Goal: Task Accomplishment & Management: Use online tool/utility

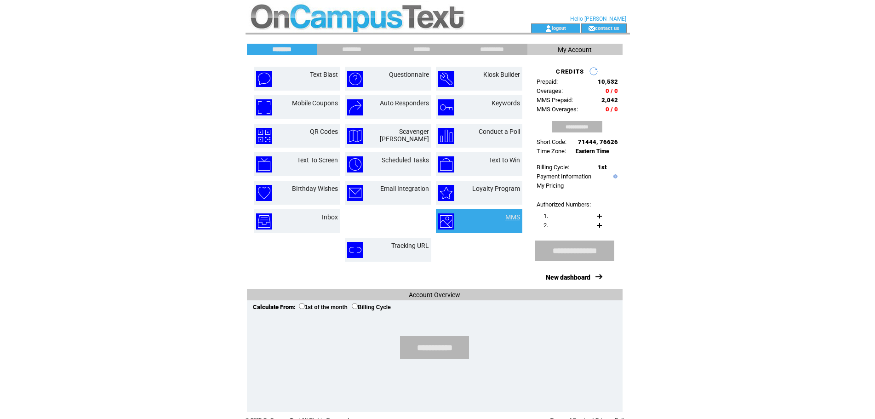
click at [505, 216] on link "MMS" at bounding box center [512, 216] width 15 height 7
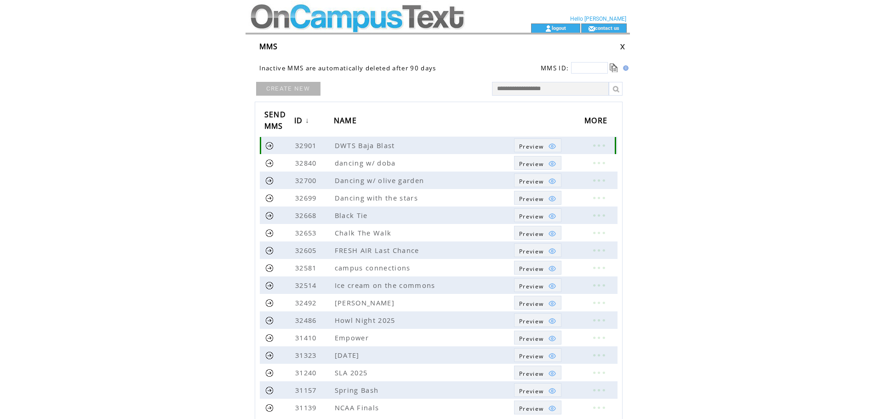
click at [267, 144] on link at bounding box center [269, 145] width 9 height 9
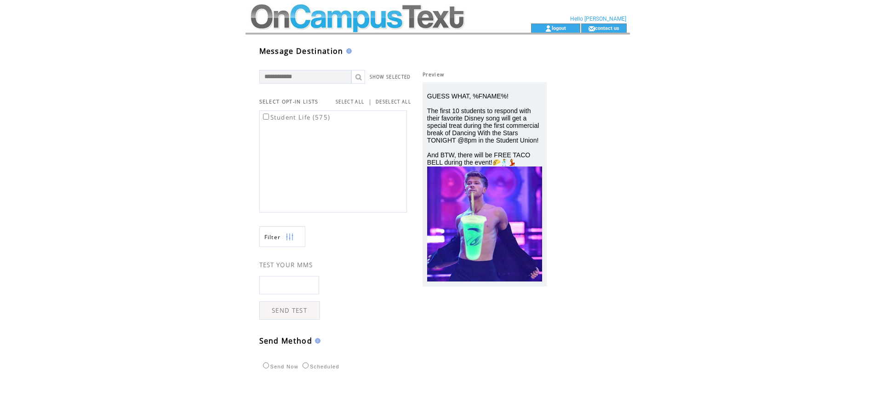
click at [318, 116] on label "Student Life (575)" at bounding box center [295, 117] width 69 height 8
click at [327, 366] on label "Scheduled" at bounding box center [319, 367] width 39 height 6
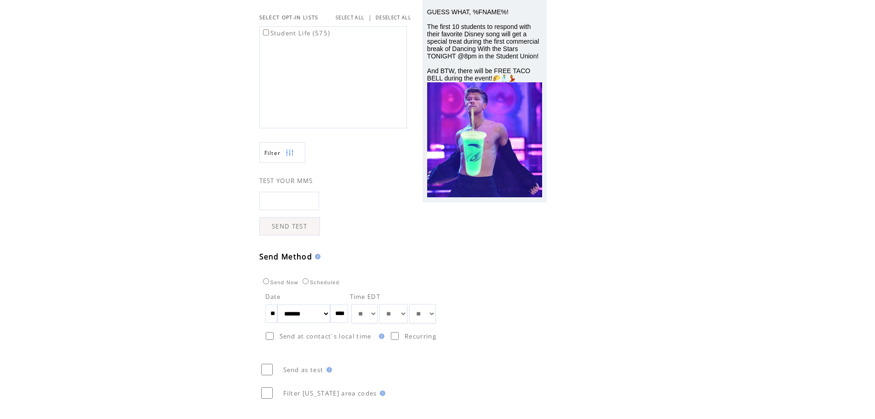
scroll to position [92, 0]
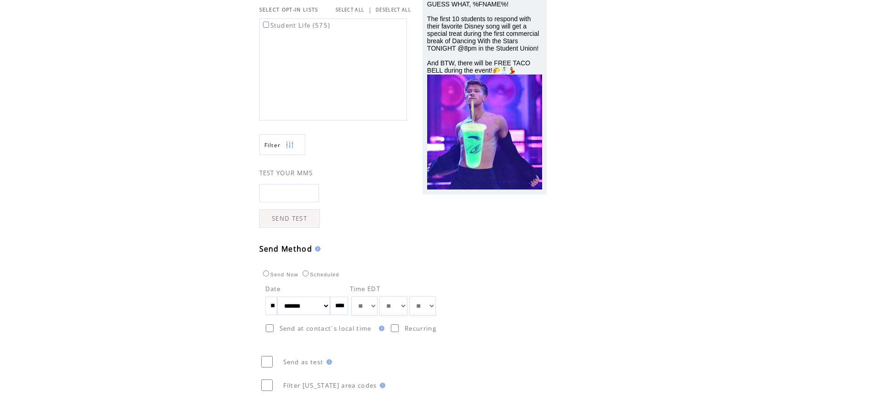
click at [234, 125] on html "**********" at bounding box center [437, 117] width 875 height 419
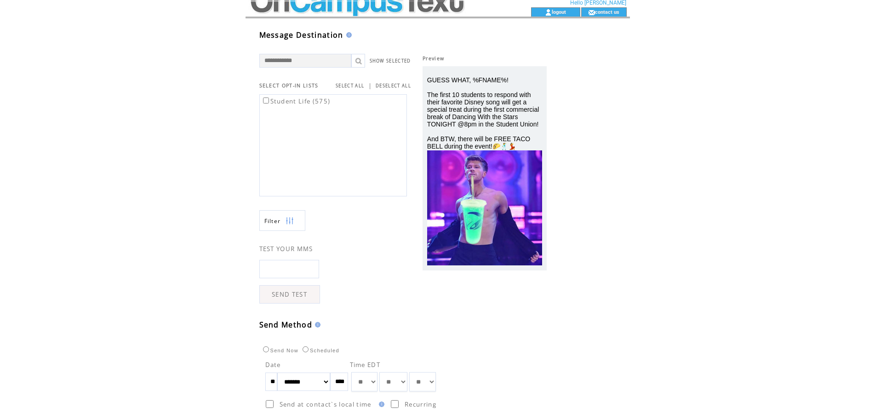
scroll to position [0, 0]
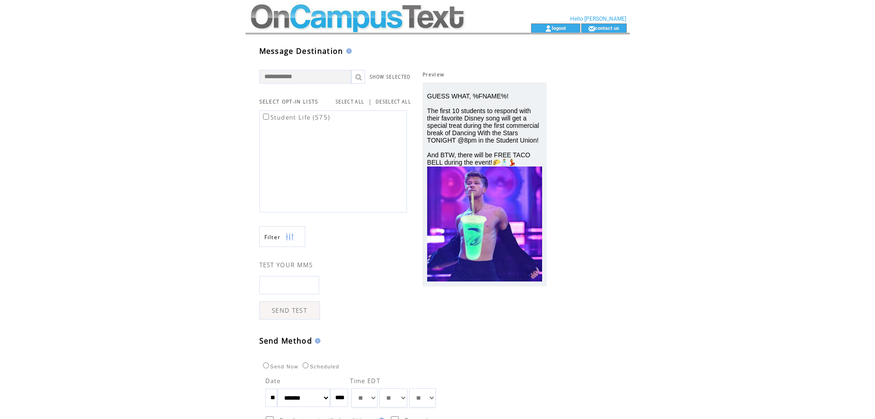
click at [661, 129] on html "**********" at bounding box center [437, 209] width 875 height 419
click at [647, 137] on html "**********" at bounding box center [437, 209] width 875 height 419
click at [556, 159] on td "Preview GUESS WHAT, %FNAME%! The first 10 students to respond with their favori…" at bounding box center [484, 179] width 147 height 280
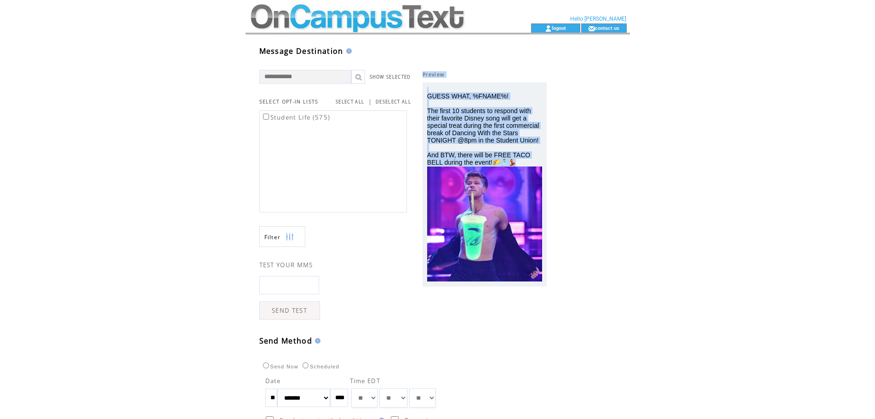
drag, startPoint x: 534, startPoint y: 162, endPoint x: 413, endPoint y: 96, distance: 138.0
click at [413, 96] on td "Preview GUESS WHAT, %FNAME%! The first 10 students to respond with their favori…" at bounding box center [484, 179] width 147 height 280
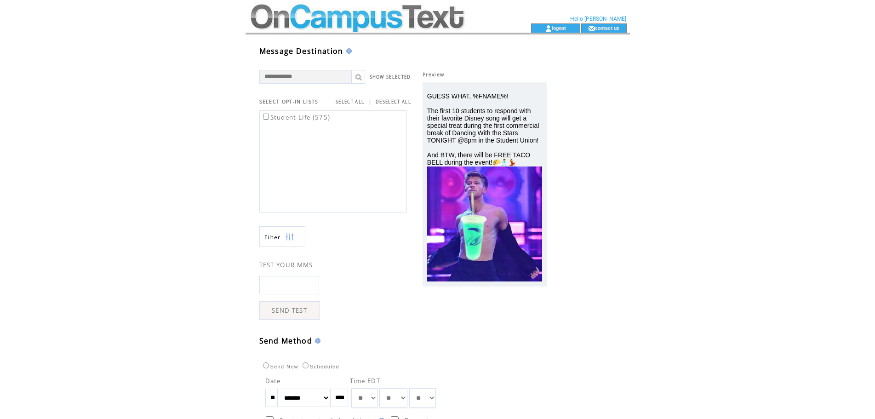
click at [672, 142] on html "**********" at bounding box center [437, 209] width 875 height 419
drag, startPoint x: 529, startPoint y: 159, endPoint x: 510, endPoint y: 114, distance: 48.6
click at [510, 114] on div "GUESS WHAT, %FNAME%! The first 10 students to respond with their favorite Disne…" at bounding box center [484, 129] width 115 height 74
click at [475, 113] on span "GUESS WHAT, %FNAME%! The first 10 students to respond with their favorite Disne…" at bounding box center [483, 129] width 112 height 74
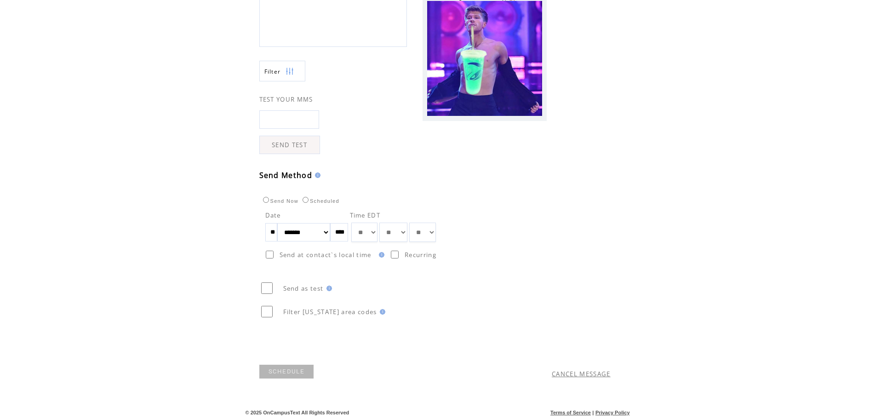
scroll to position [166, 0]
click at [302, 366] on link "SCHEDULE" at bounding box center [286, 371] width 55 height 14
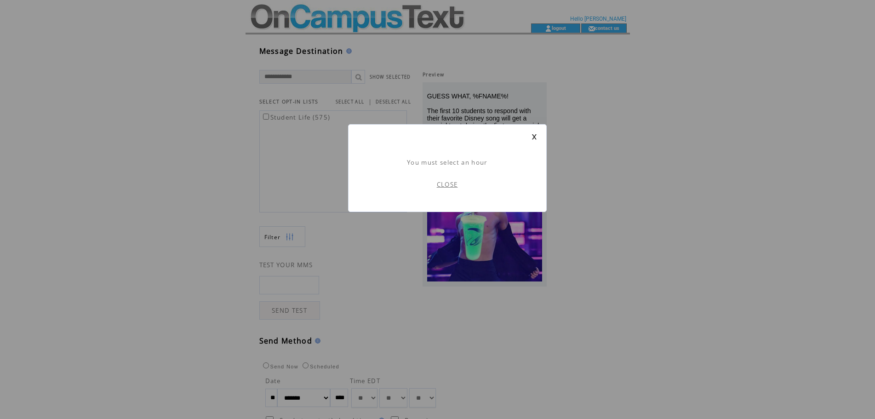
scroll to position [0, 0]
drag, startPoint x: 542, startPoint y: 134, endPoint x: 536, endPoint y: 136, distance: 6.8
click at [537, 136] on div "You must select an hour CLOSE" at bounding box center [447, 168] width 199 height 88
click at [535, 136] on link at bounding box center [534, 137] width 6 height 6
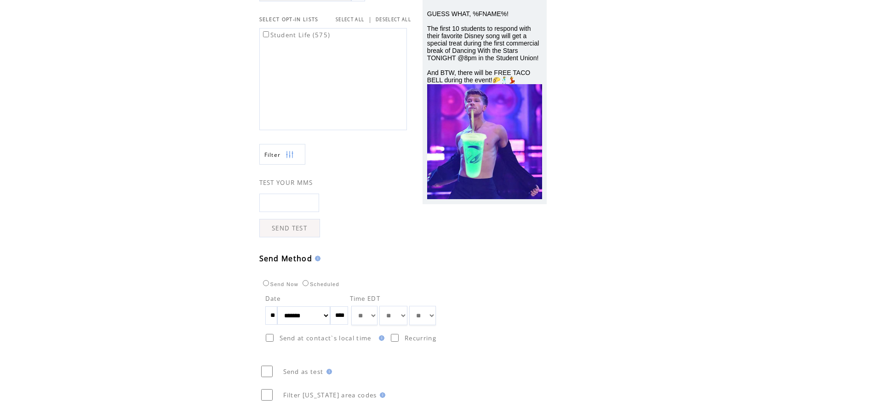
scroll to position [166, 0]
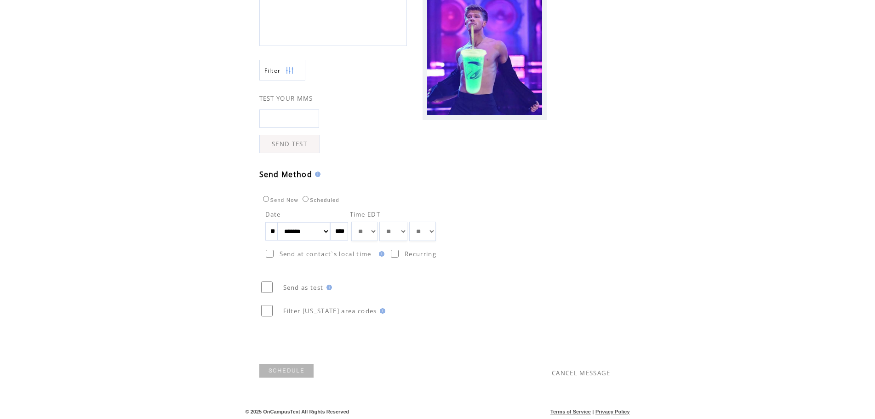
click at [377, 232] on select "** ** ** ** ** ** ** ** ** ** ** ** **" at bounding box center [364, 231] width 26 height 19
click at [498, 288] on td "Send as test" at bounding box center [451, 280] width 384 height 37
click at [274, 201] on label "Send Now" at bounding box center [280, 200] width 38 height 6
click at [293, 366] on link "SEND" at bounding box center [277, 371] width 37 height 14
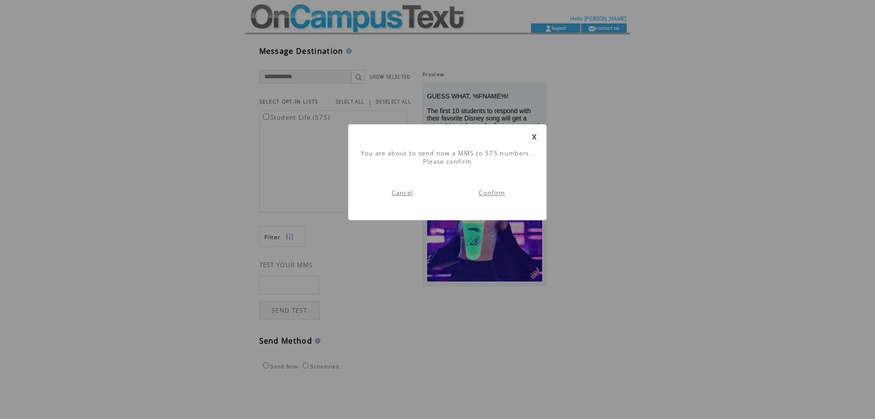
scroll to position [0, 0]
click at [494, 192] on link "Confirm" at bounding box center [491, 192] width 26 height 8
click at [498, 183] on link "Back to list" at bounding box center [491, 184] width 37 height 8
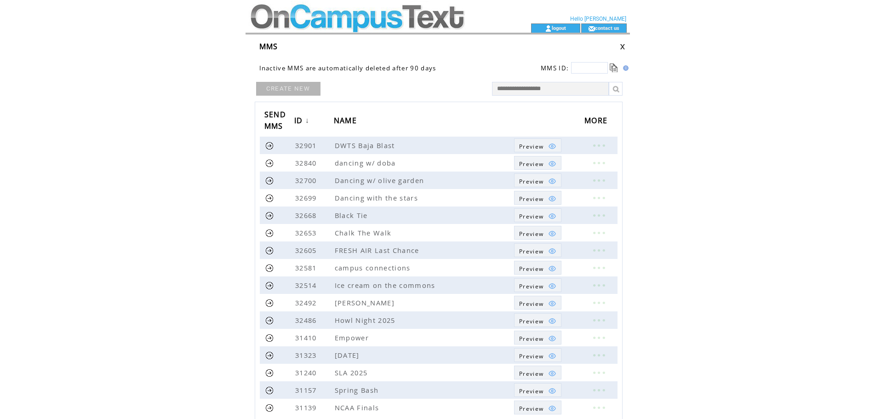
click at [288, 10] on td at bounding box center [371, 11] width 252 height 23
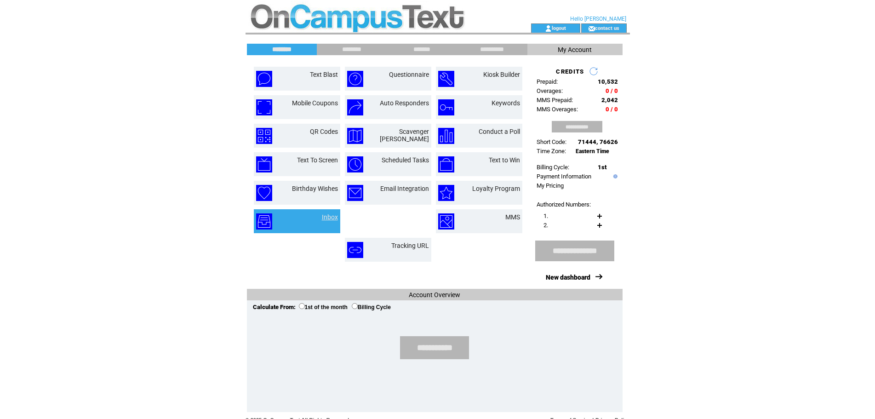
click at [330, 217] on link "Inbox" at bounding box center [330, 216] width 16 height 7
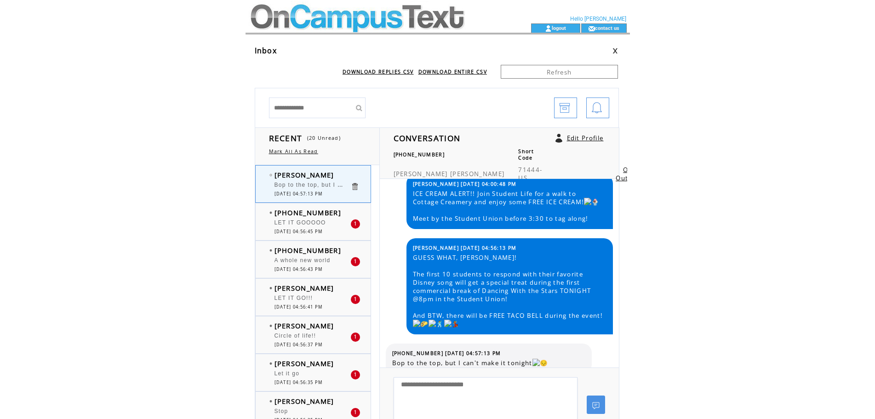
scroll to position [551, 0]
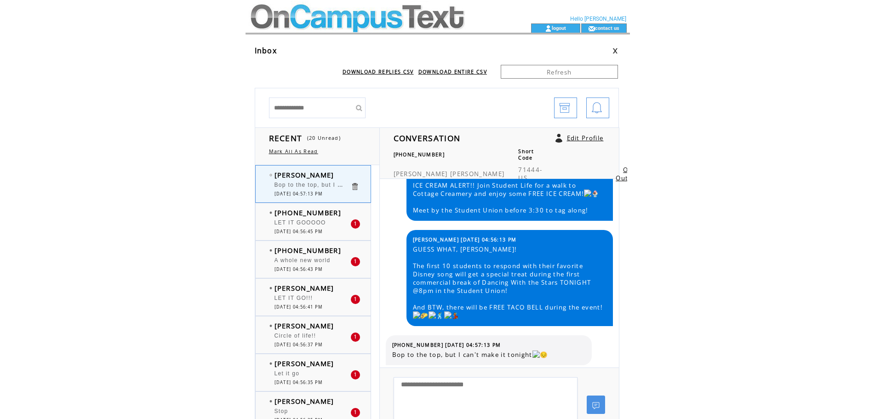
click at [315, 216] on span "[PHONE_NUMBER]" at bounding box center [307, 212] width 67 height 9
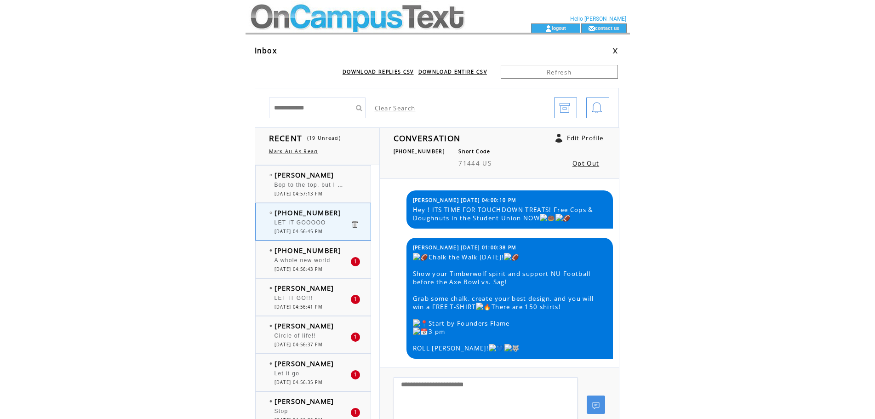
scroll to position [551, 0]
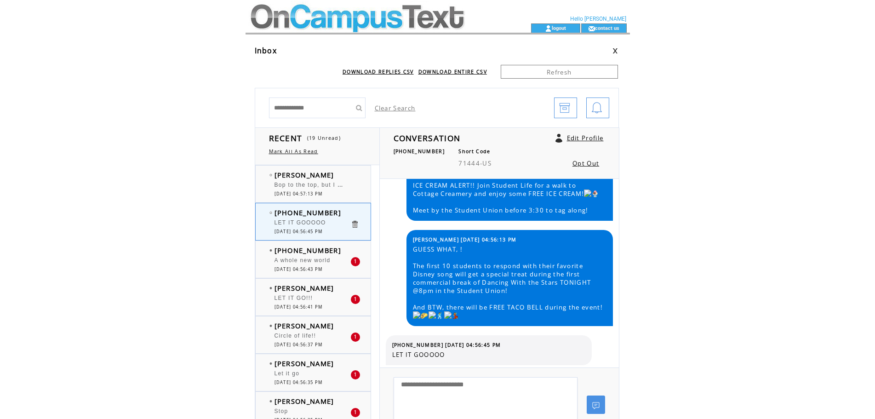
click at [321, 261] on span "A whole new world" at bounding box center [302, 260] width 56 height 6
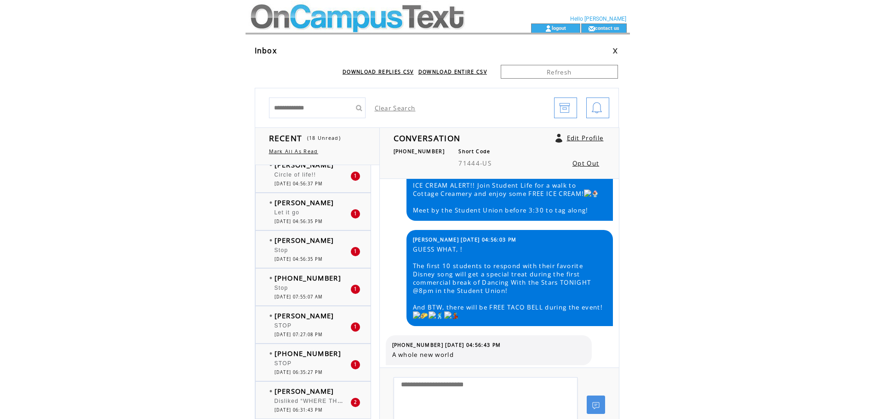
scroll to position [184, 0]
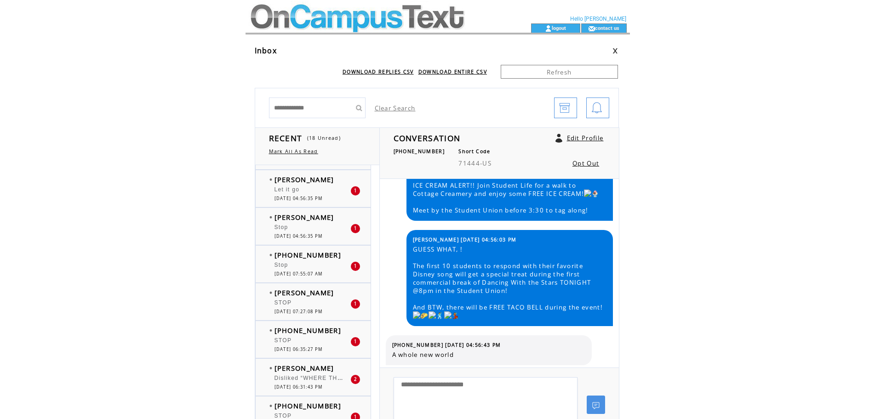
click at [307, 372] on span "[PERSON_NAME]" at bounding box center [304, 367] width 60 height 9
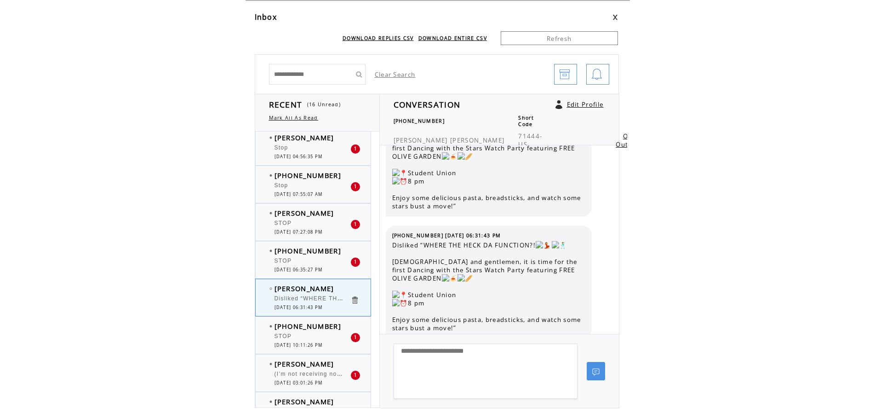
scroll to position [276, 0]
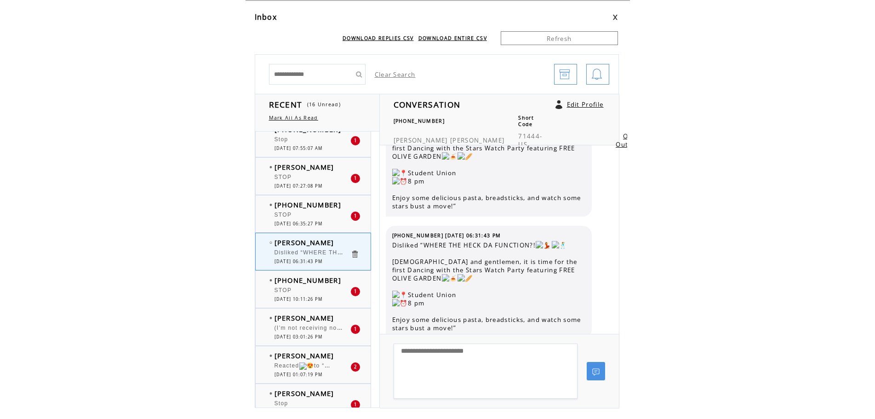
click at [303, 328] on span "(I’m not receiving notifications. If this is urgent, reply “urgent” to send a n…" at bounding box center [458, 326] width 368 height 9
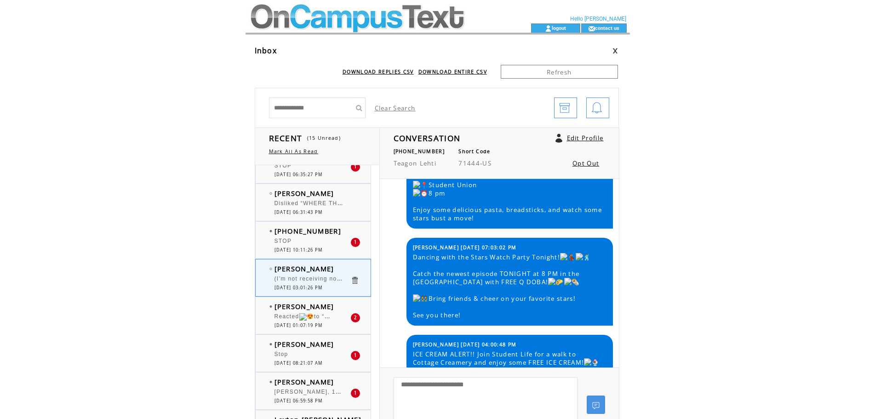
scroll to position [368, 0]
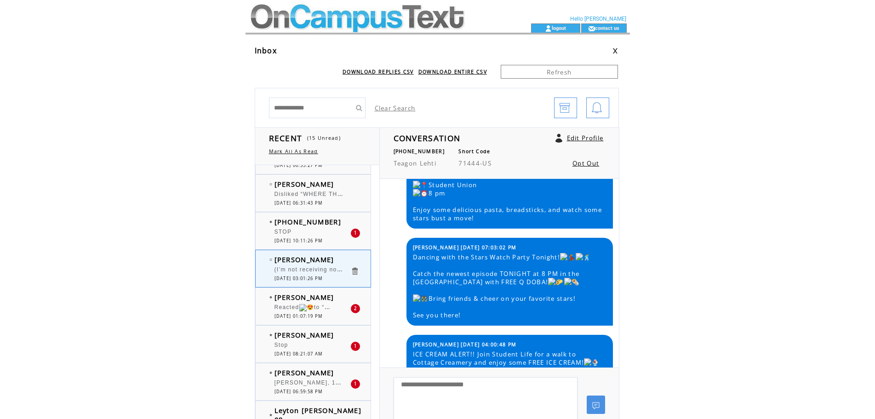
click at [314, 317] on span "[DATE] 01:07:19 PM" at bounding box center [298, 316] width 48 height 6
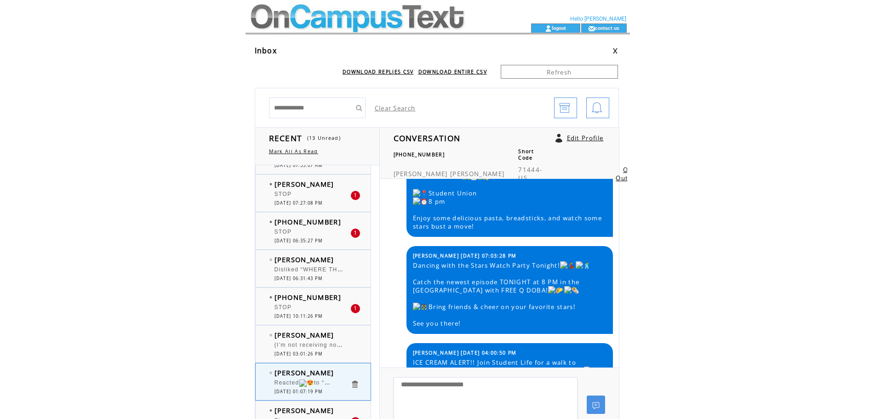
scroll to position [276, 0]
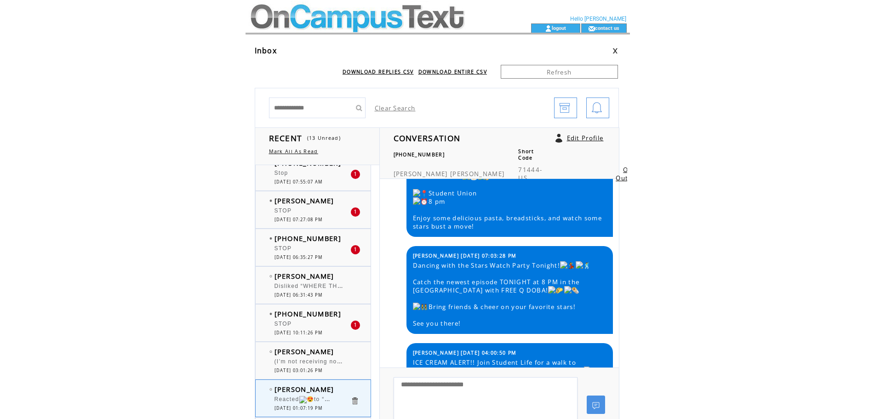
click at [317, 297] on span "[DATE] 06:31:43 PM" at bounding box center [298, 295] width 48 height 6
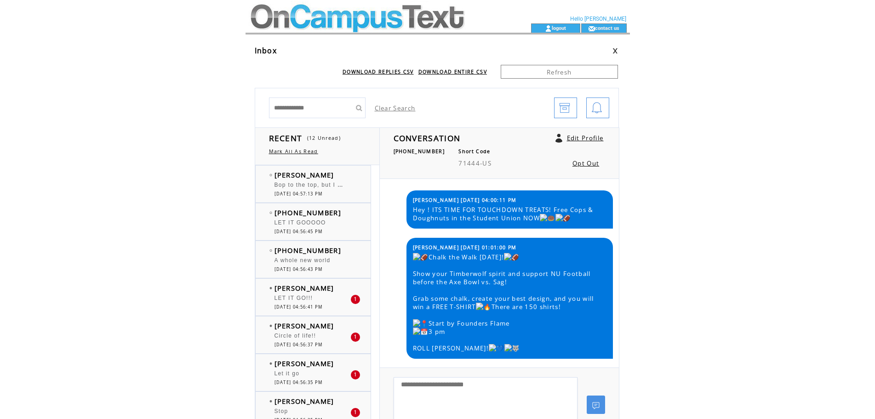
scroll to position [324, 0]
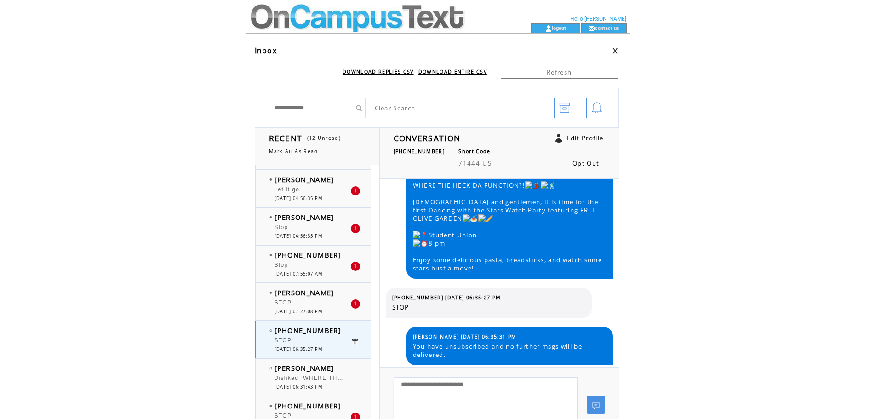
click at [312, 293] on span "[PERSON_NAME]" at bounding box center [304, 292] width 60 height 9
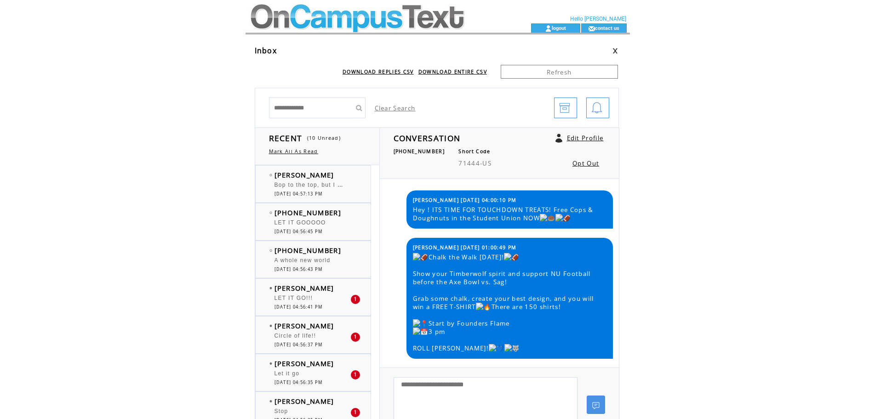
scroll to position [484, 0]
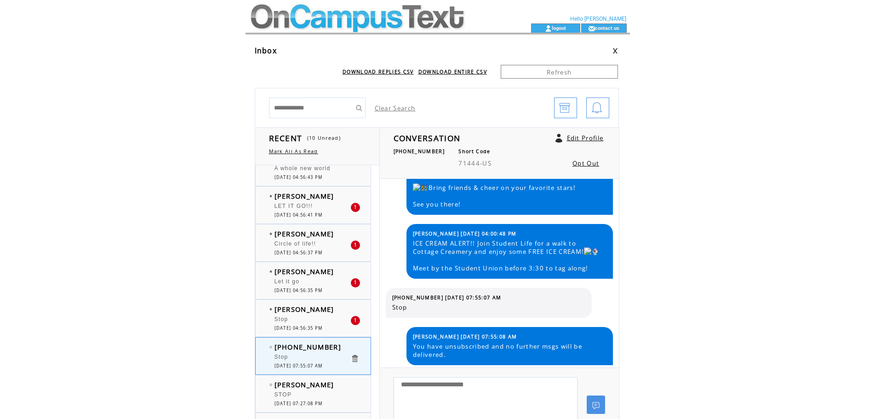
click at [311, 275] on span "[PERSON_NAME]" at bounding box center [304, 271] width 60 height 9
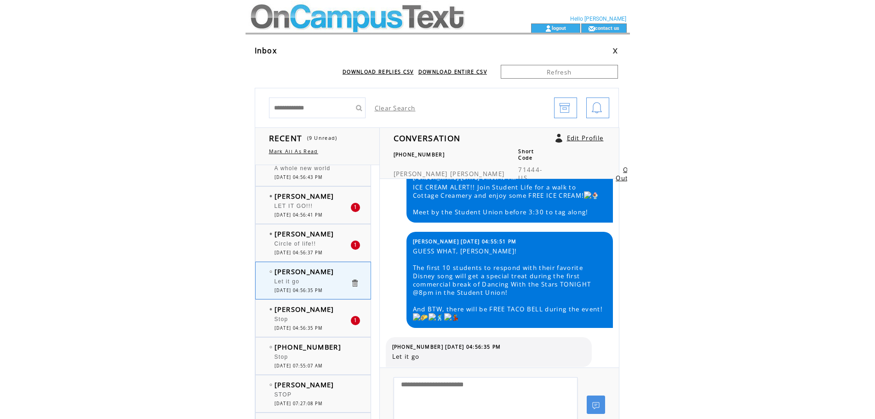
scroll to position [551, 0]
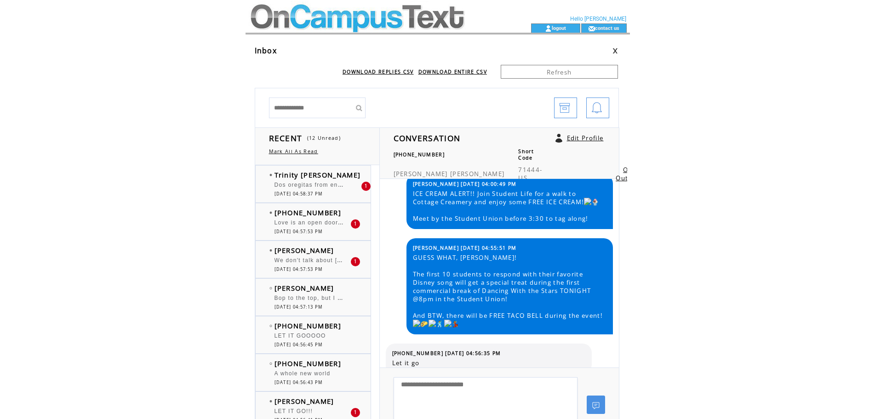
click at [298, 276] on div "Laney Kokaly We don't talk about Bruno 1 10/07/2025 04:57:53 PM" at bounding box center [322, 259] width 133 height 37
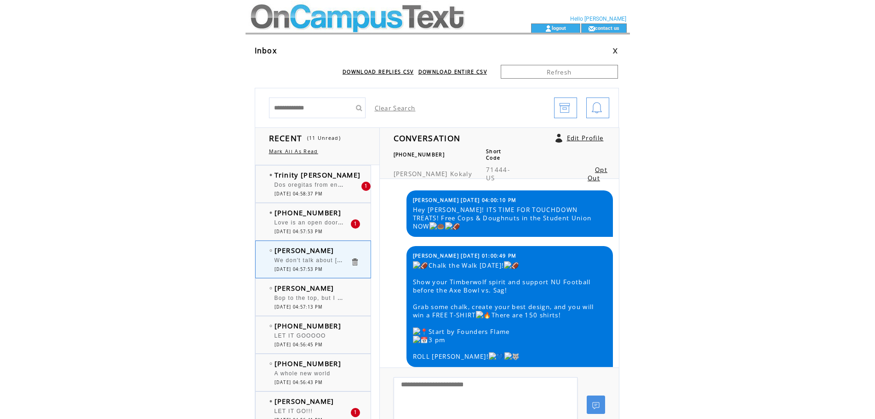
scroll to position [542, 0]
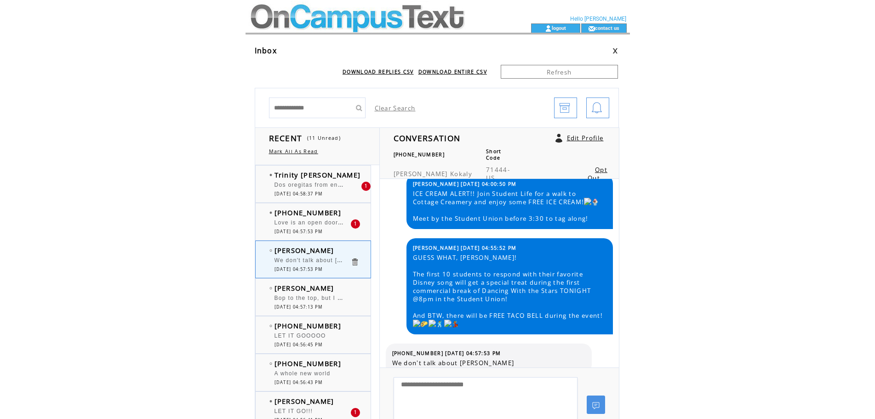
click at [323, 233] on span "[DATE] 04:57:53 PM" at bounding box center [298, 231] width 48 height 6
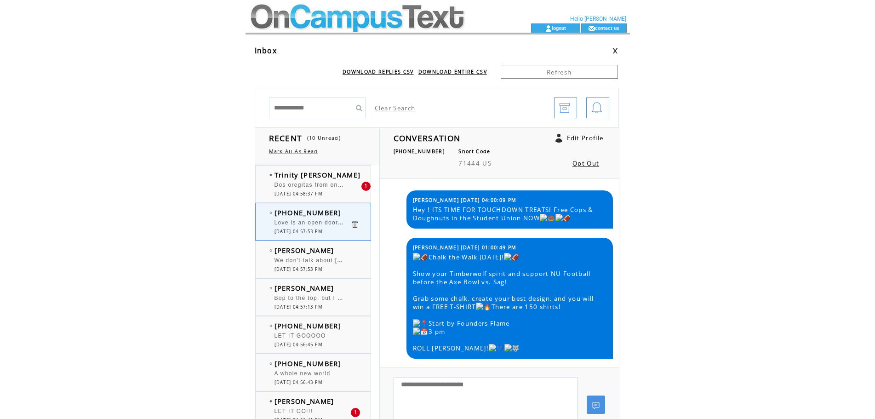
scroll to position [542, 0]
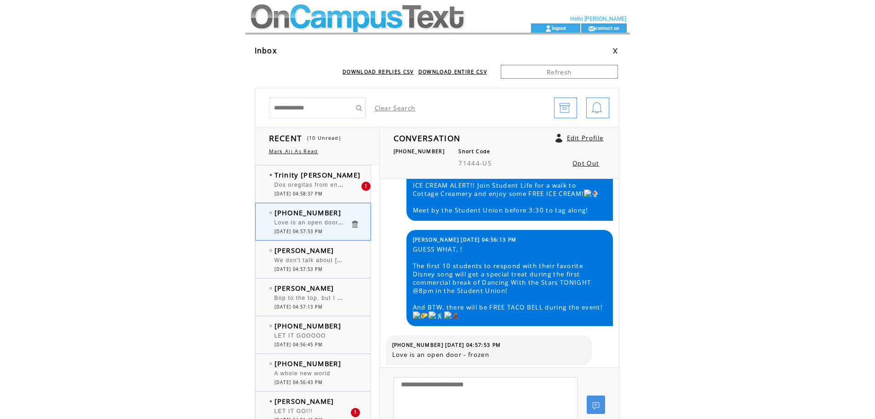
click at [327, 189] on div "Dos oregitas from encanto" at bounding box center [312, 186] width 76 height 9
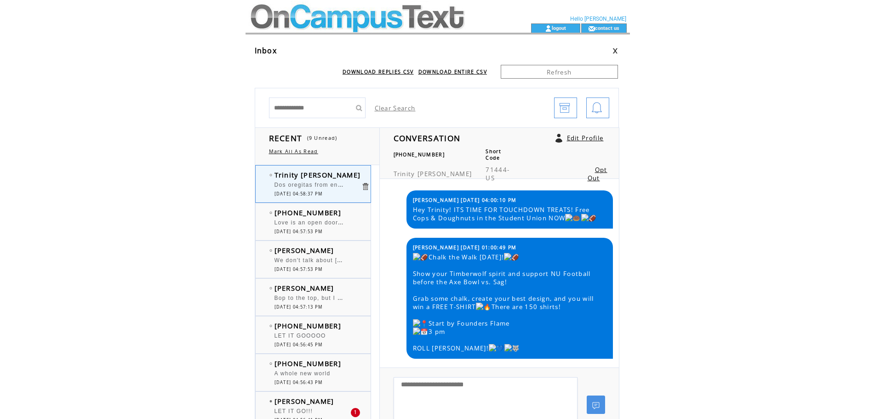
scroll to position [542, 0]
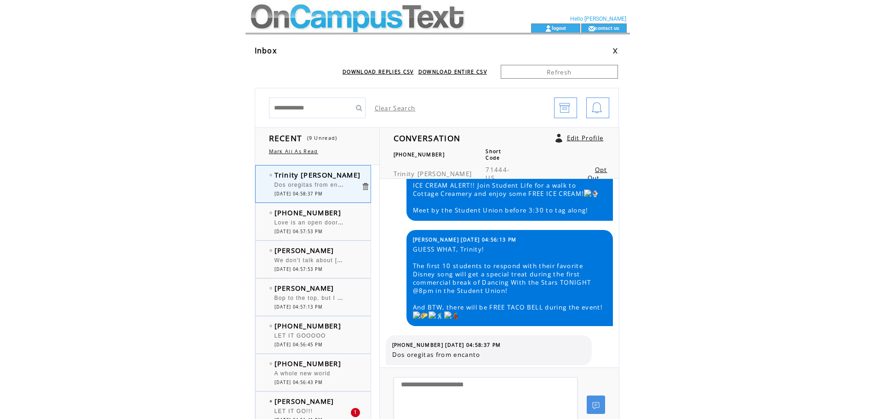
click at [269, 224] on td at bounding box center [270, 223] width 3 height 9
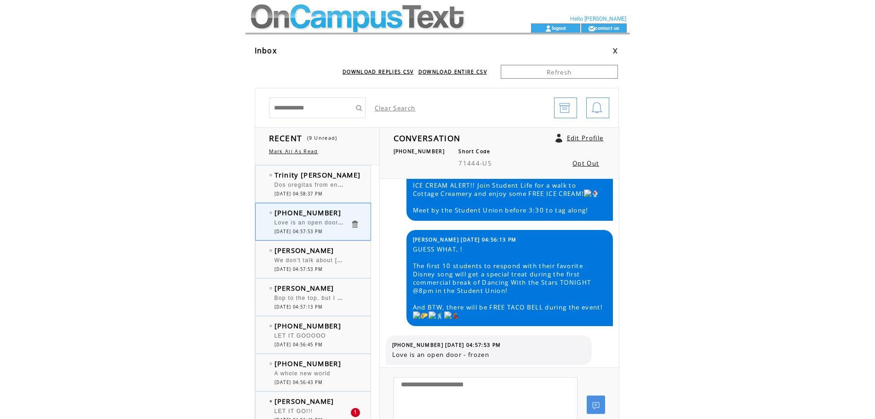
click at [296, 194] on span "[DATE] 04:58:37 PM" at bounding box center [298, 194] width 48 height 6
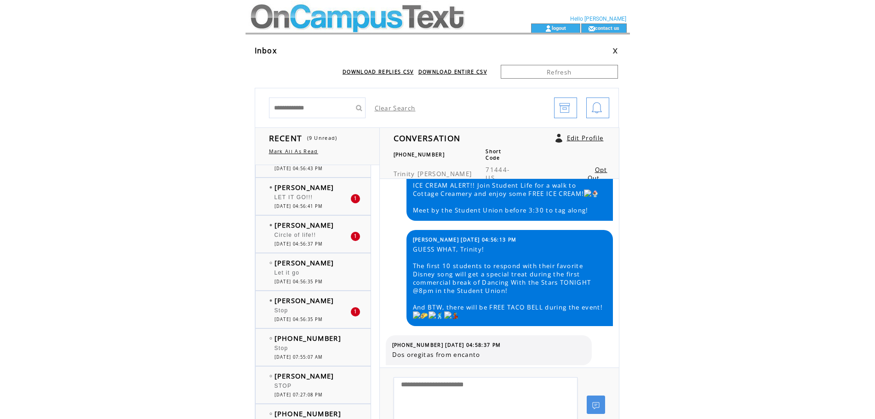
scroll to position [230, 0]
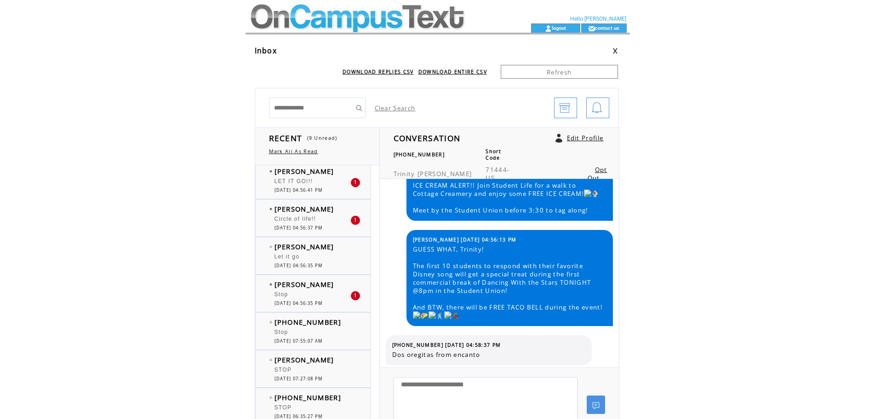
click at [317, 297] on div "Stop" at bounding box center [312, 295] width 76 height 9
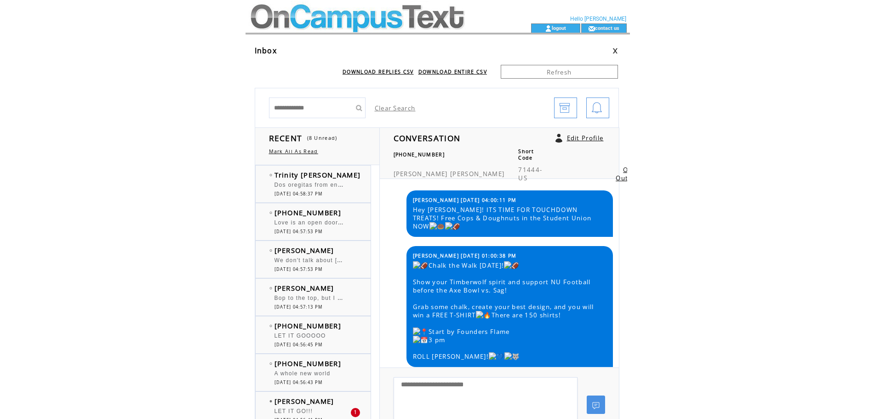
scroll to position [598, 0]
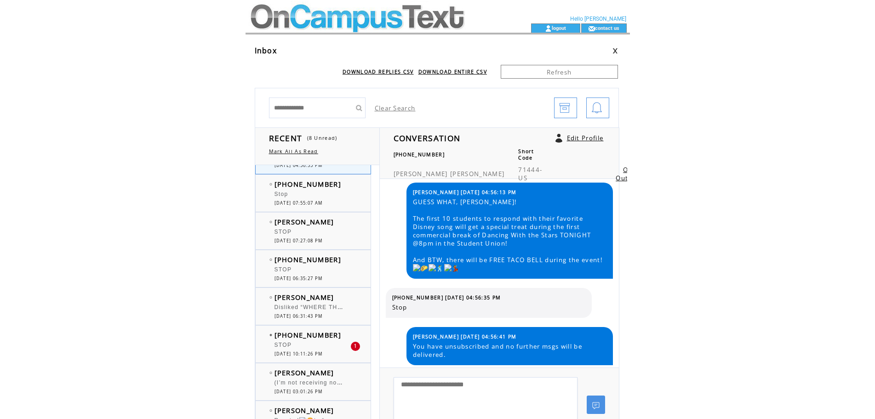
click at [309, 315] on span "[DATE] 06:31:43 PM" at bounding box center [298, 316] width 48 height 6
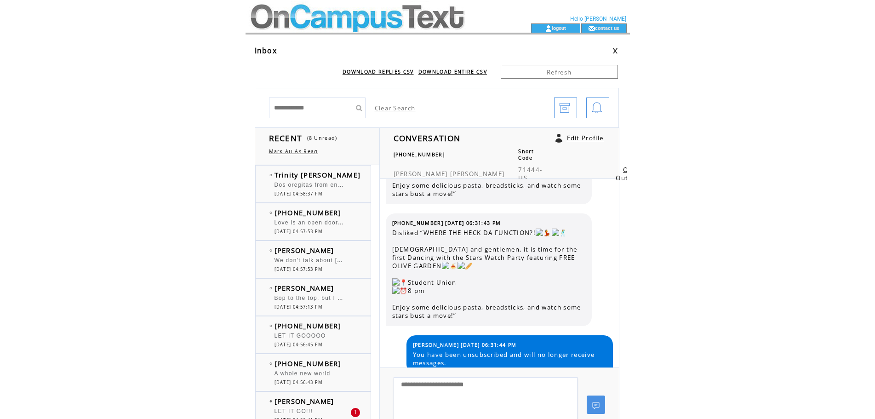
click at [310, 182] on span "Dos oregitas from encanto" at bounding box center [314, 183] width 80 height 9
